Goal: Entertainment & Leisure: Consume media (video, audio)

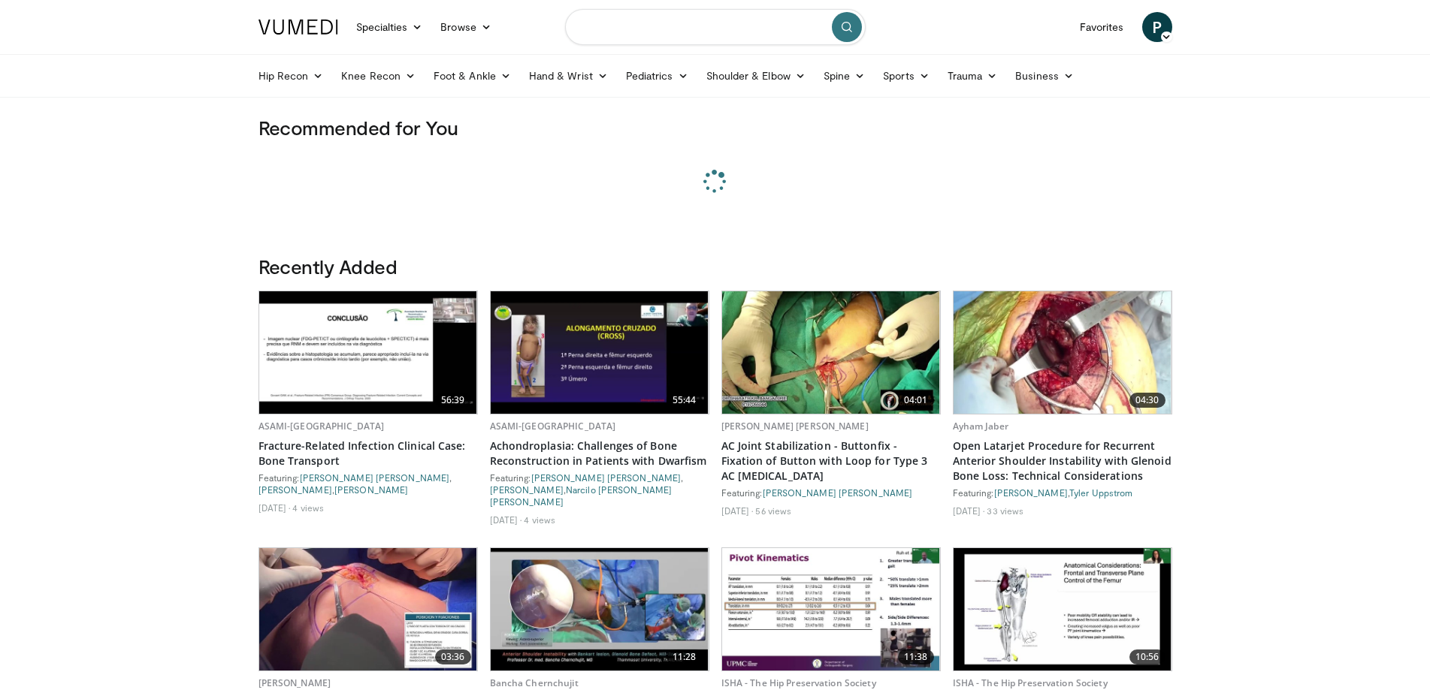
click at [646, 23] on input "Search topics, interventions" at bounding box center [715, 27] width 301 height 36
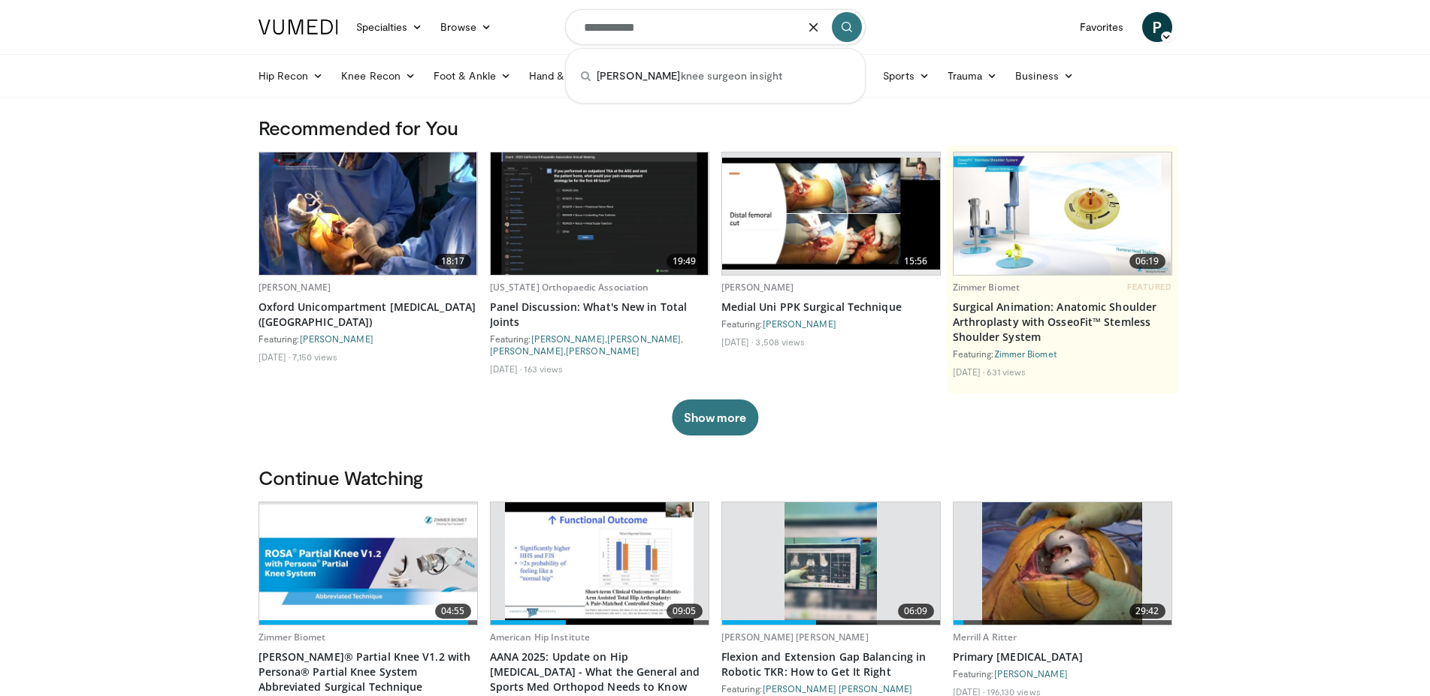
type input "**********"
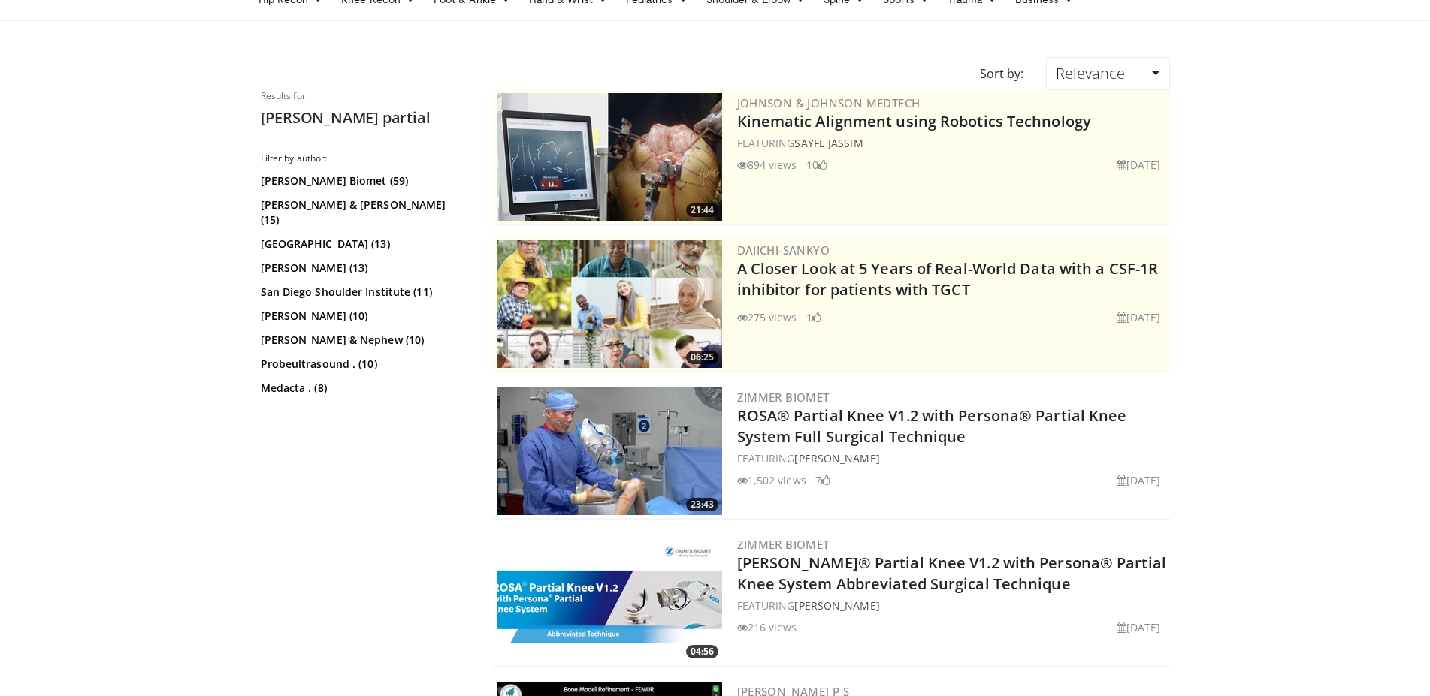
scroll to position [153, 0]
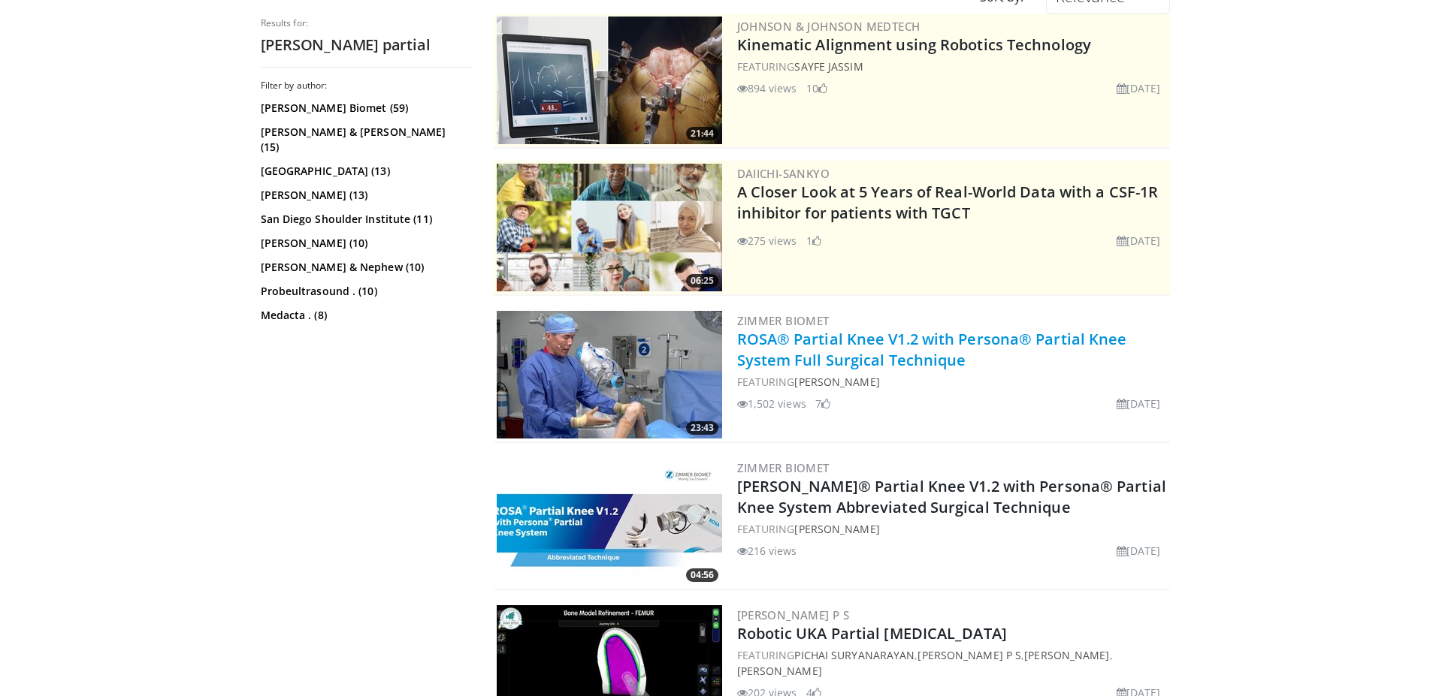
click at [900, 354] on link "ROSA® Partial Knee V1.2 with Persona® Partial Knee System Full Surgical Techniq…" at bounding box center [932, 349] width 390 height 41
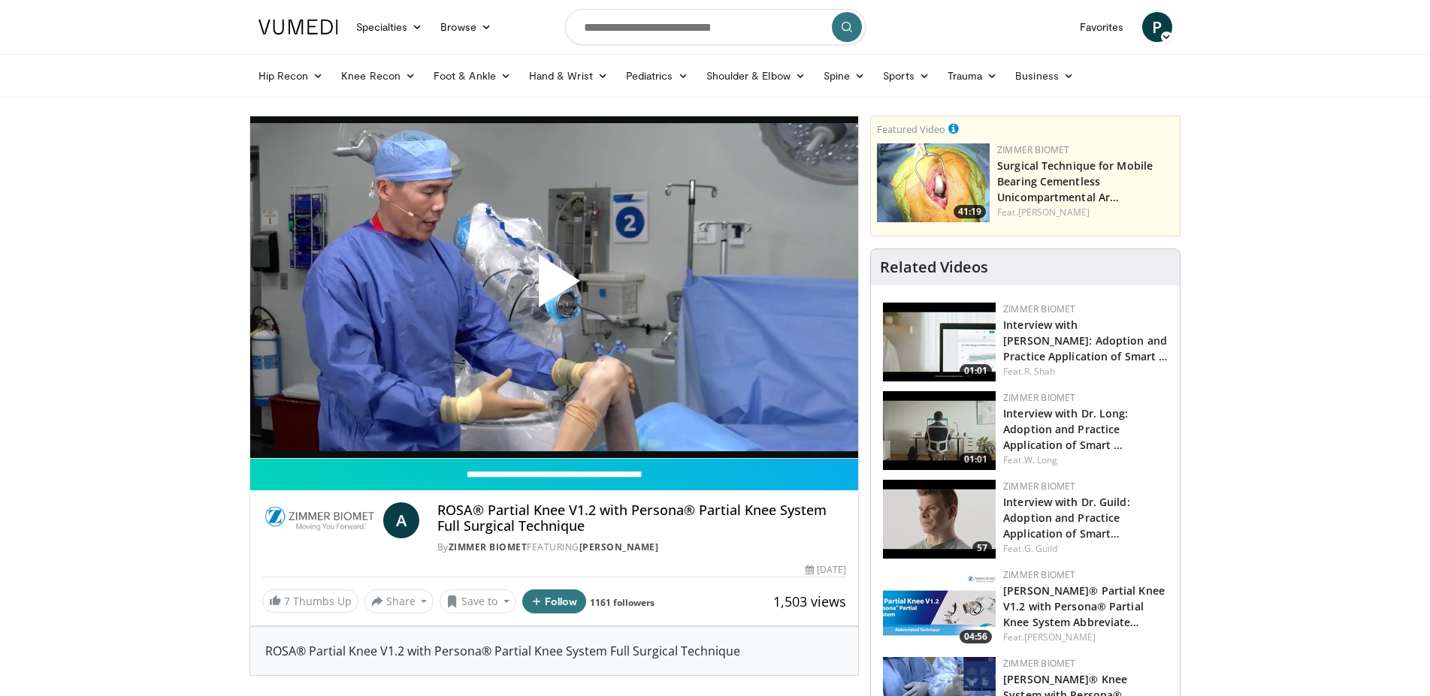
click at [554, 287] on span "Video Player" at bounding box center [554, 287] width 0 height 0
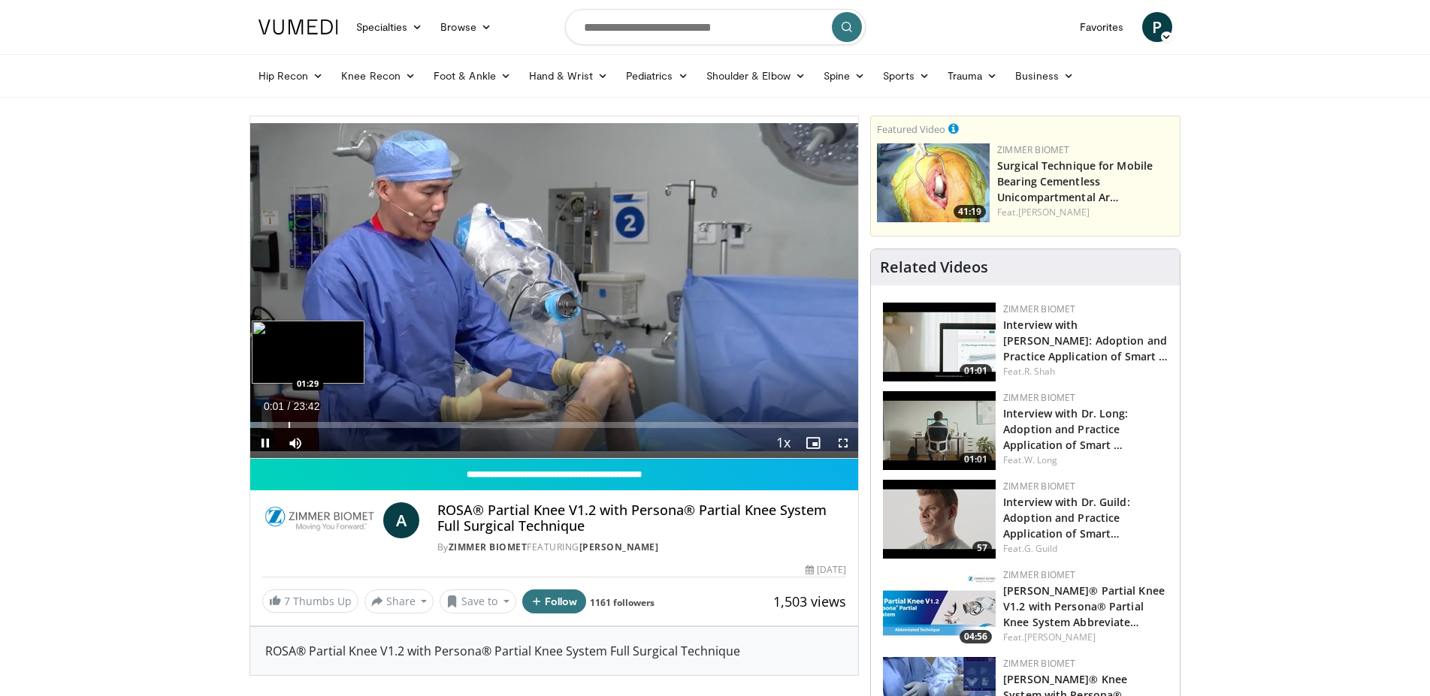
click at [288, 424] on div "Loaded : 2.78% 00:01 01:29" at bounding box center [554, 425] width 609 height 6
click at [320, 422] on div "Loaded : 12.55% 02:45 02:50" at bounding box center [554, 425] width 609 height 6
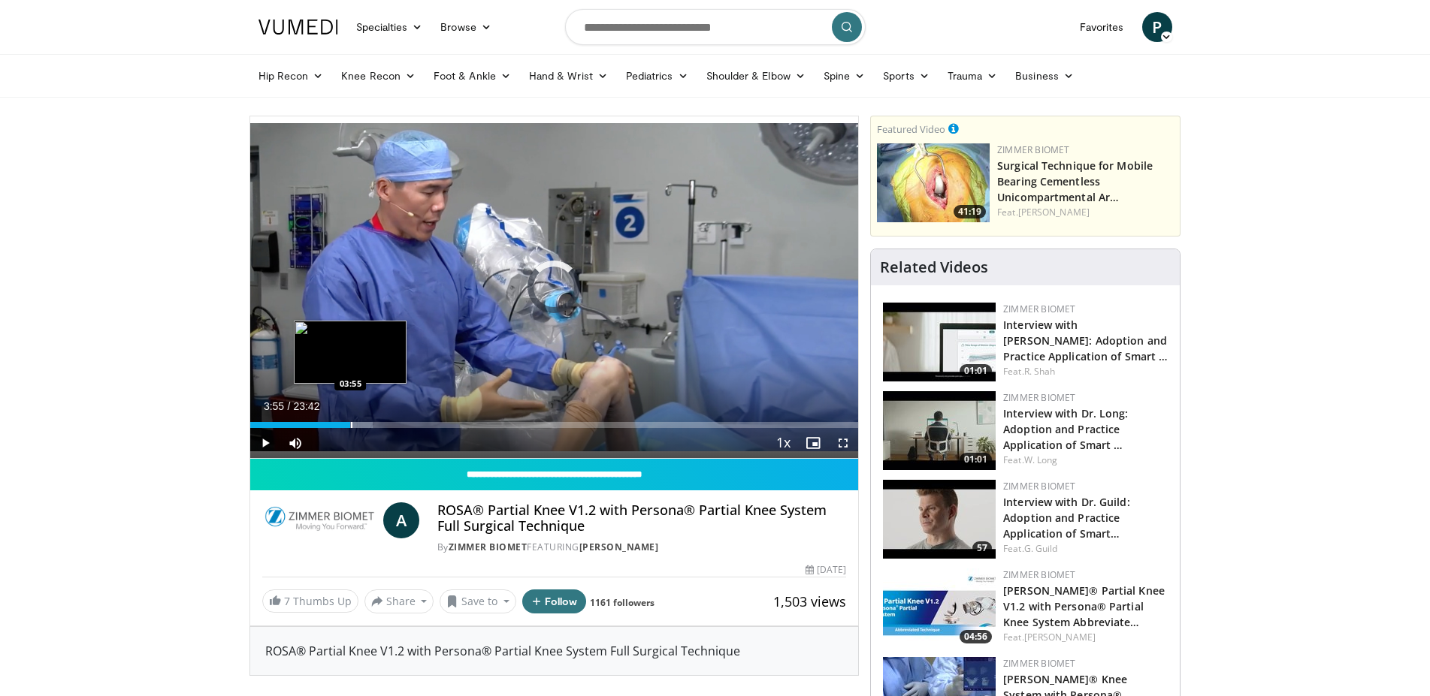
click at [350, 421] on div "Loaded : 20.22% 03:46 03:55" at bounding box center [554, 421] width 609 height 14
click at [382, 420] on div "Loaded : 23.01% 10:16 05:10" at bounding box center [554, 421] width 609 height 14
click at [346, 427] on div "05:28" at bounding box center [320, 425] width 140 height 6
click at [352, 426] on div "Progress Bar" at bounding box center [360, 425] width 33 height 6
click at [358, 426] on div "Progress Bar" at bounding box center [363, 425] width 38 height 6
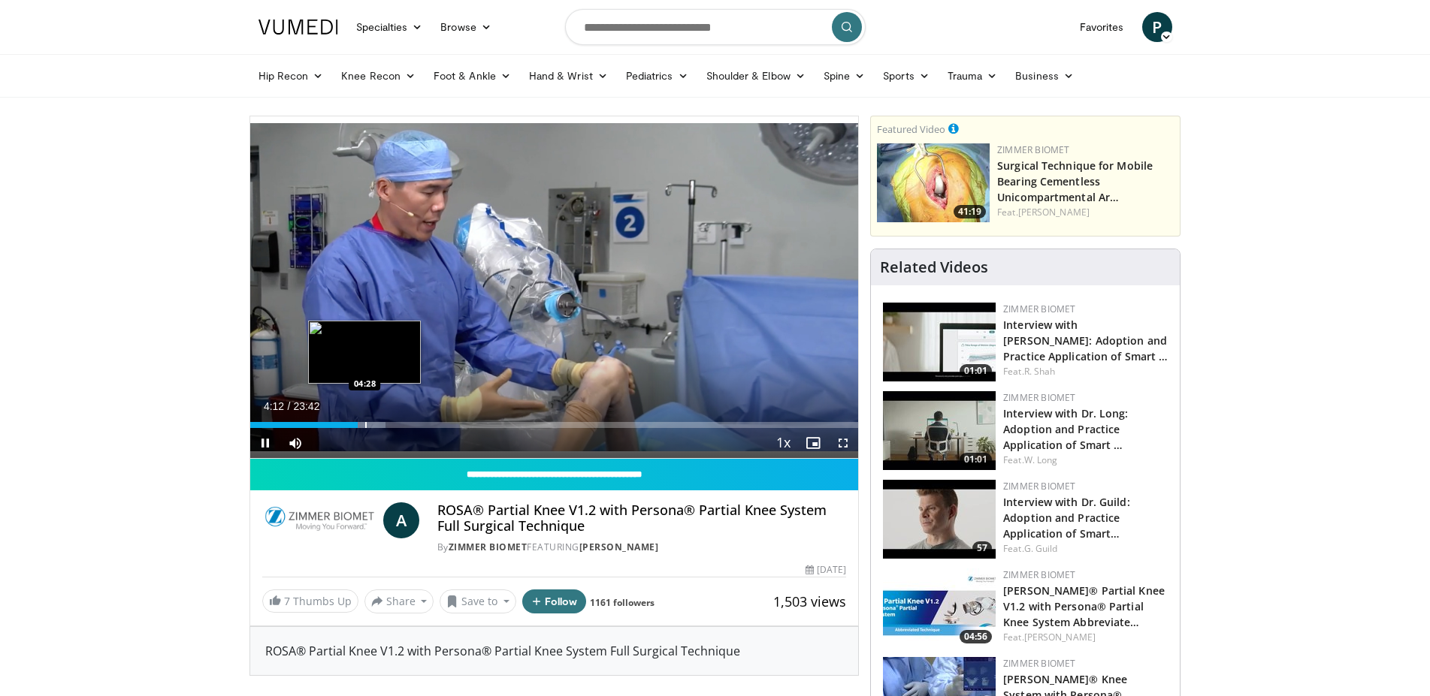
click at [366, 426] on div "Progress Bar" at bounding box center [366, 425] width 2 height 6
click at [271, 444] on span "Video Player" at bounding box center [265, 443] width 30 height 30
